Goal: Use online tool/utility: Utilize a website feature to perform a specific function

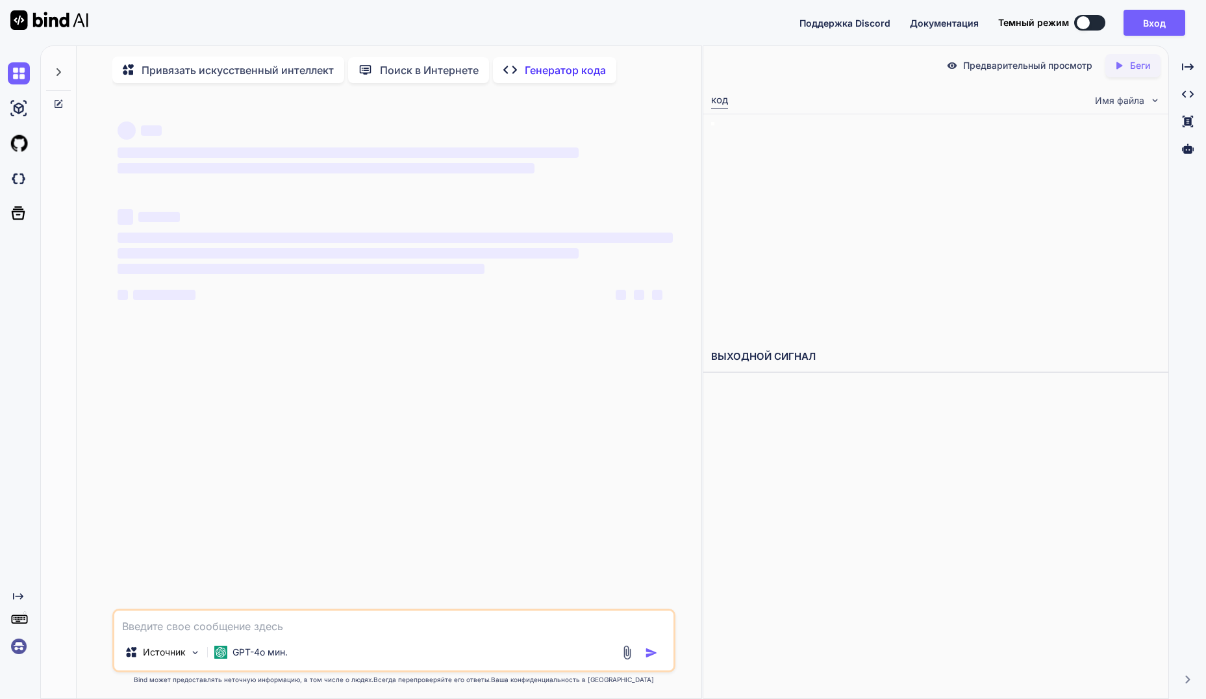
click at [217, 629] on textarea at bounding box center [393, 621] width 559 height 23
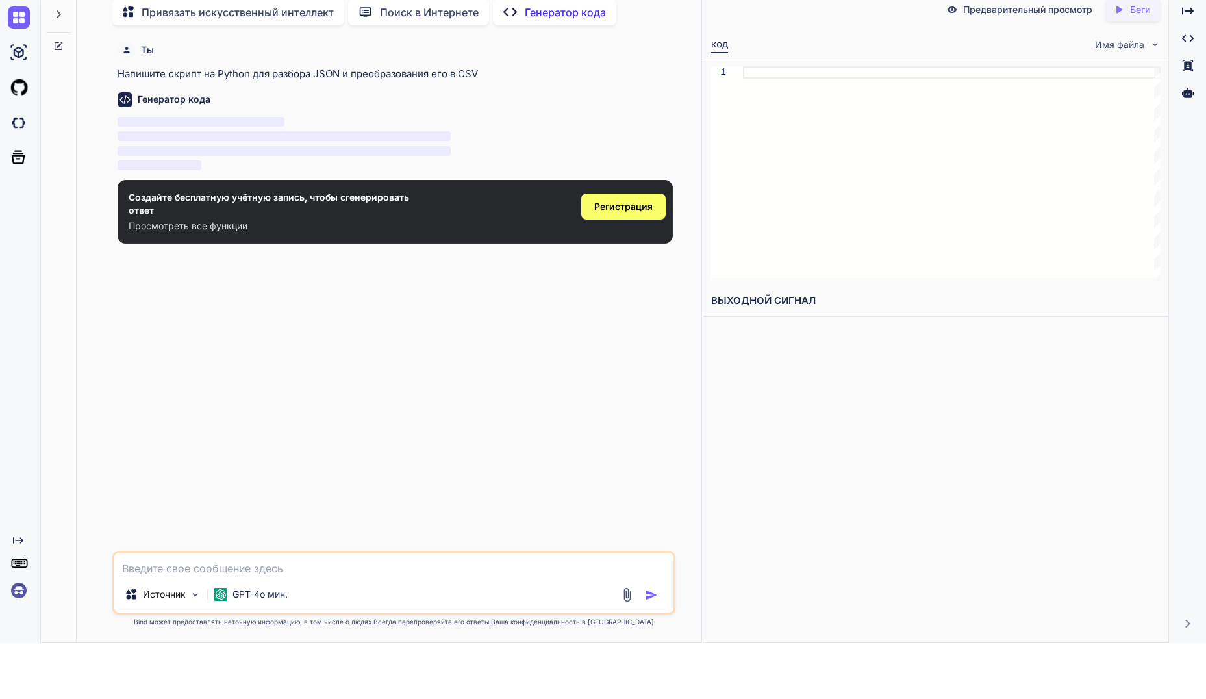
scroll to position [75, 0]
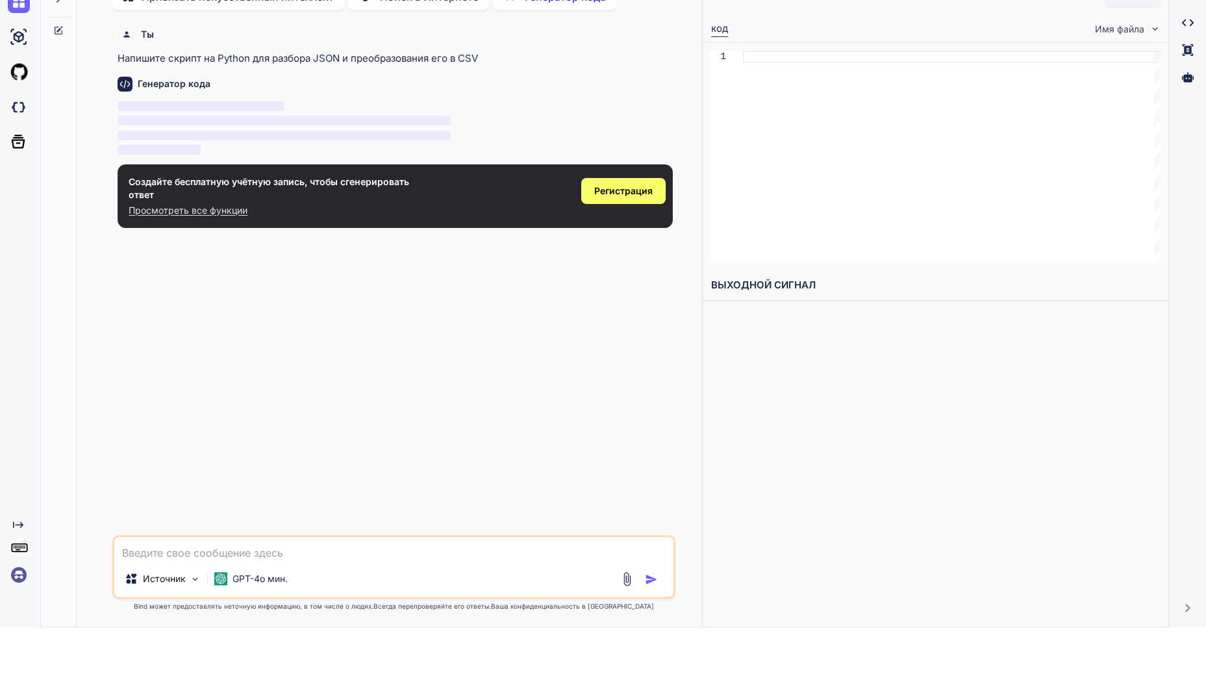
type textarea "x"
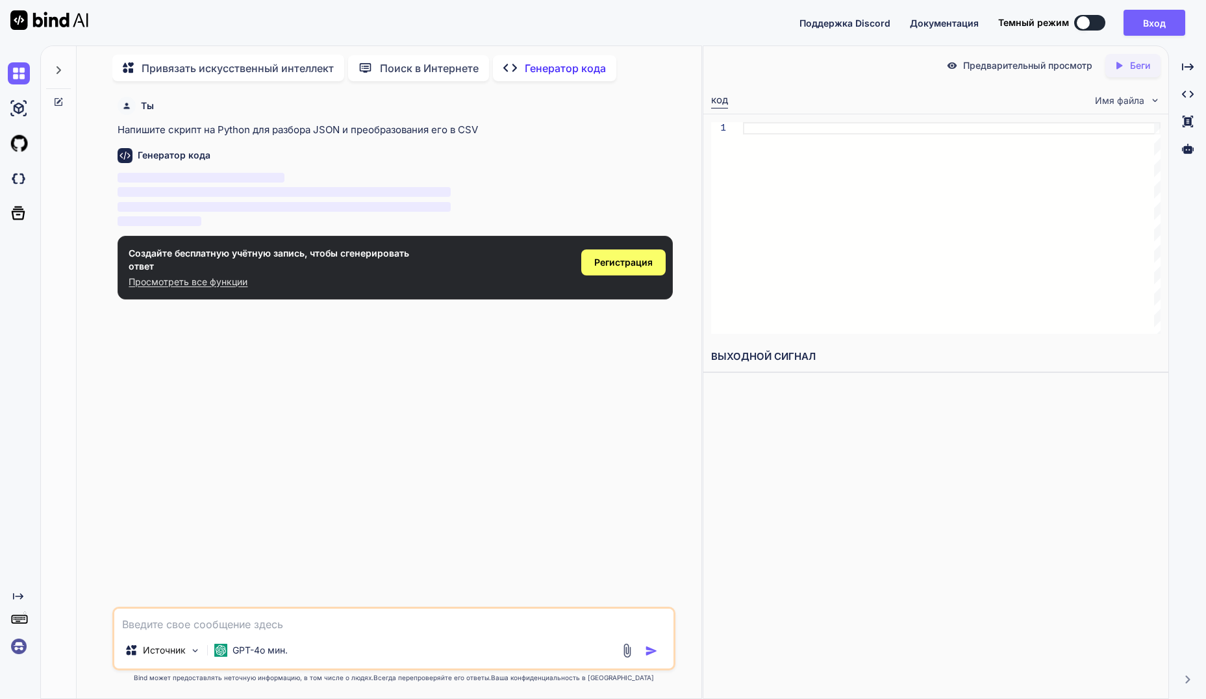
type textarea "напиши код для сайта банка заданий огэ по русскому языку с современным дизайном…"
type textarea "x"
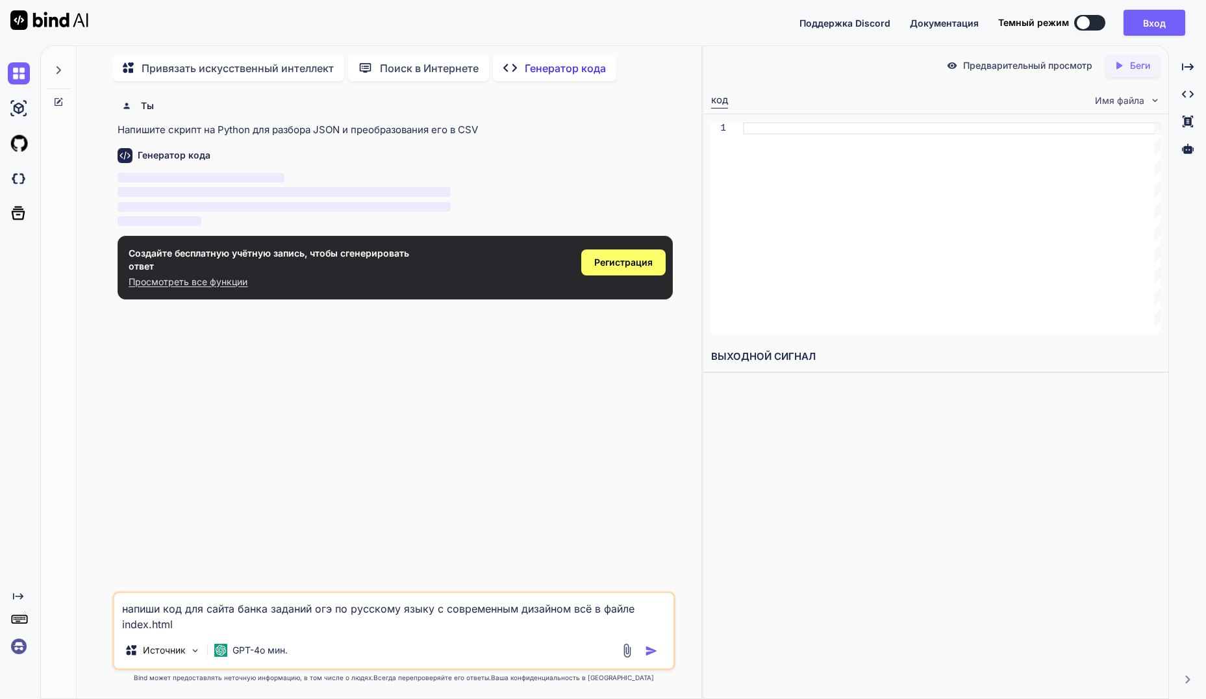
type textarea "напиши код для сайта банка заданий огэ по русскому языку с современным дизайном…"
click at [651, 654] on img "button" at bounding box center [651, 650] width 13 height 13
type textarea "x"
click at [651, 651] on img "button" at bounding box center [651, 650] width 13 height 13
click at [630, 251] on div "Регистрация" at bounding box center [623, 262] width 84 height 26
